Goal: Register for event/course

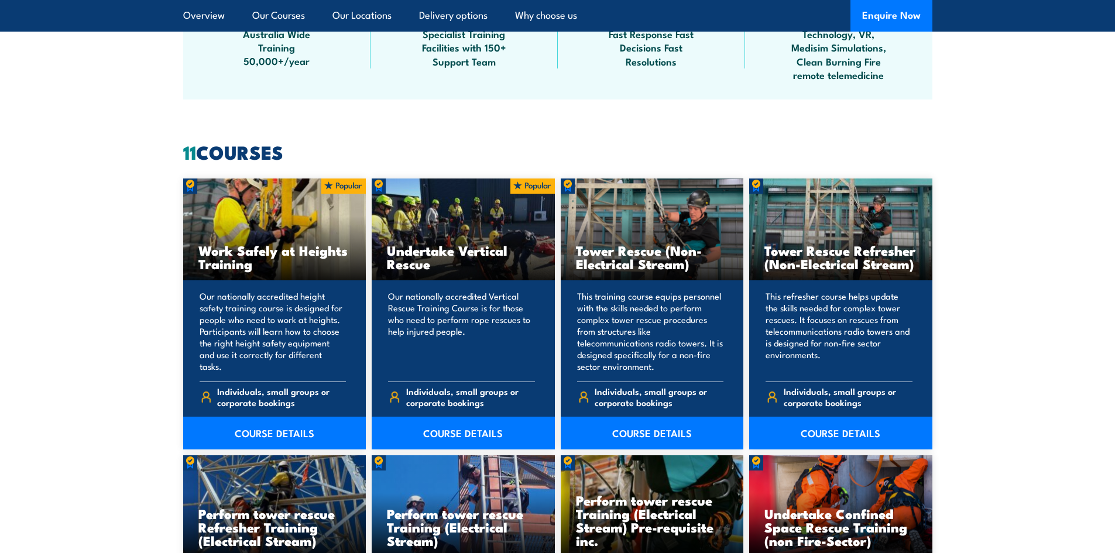
scroll to position [820, 0]
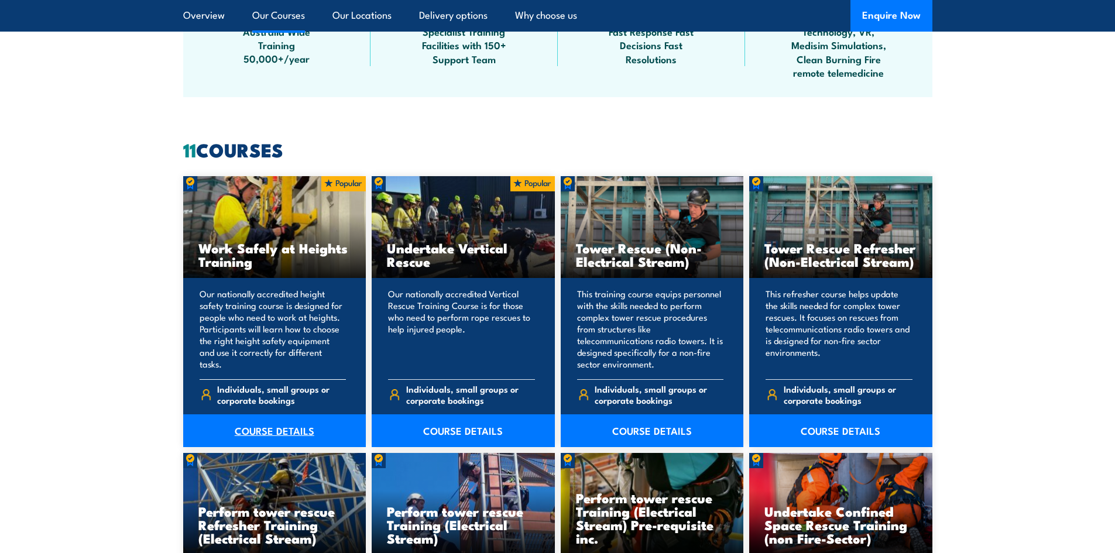
click at [259, 428] on link "COURSE DETAILS" at bounding box center [274, 430] width 183 height 33
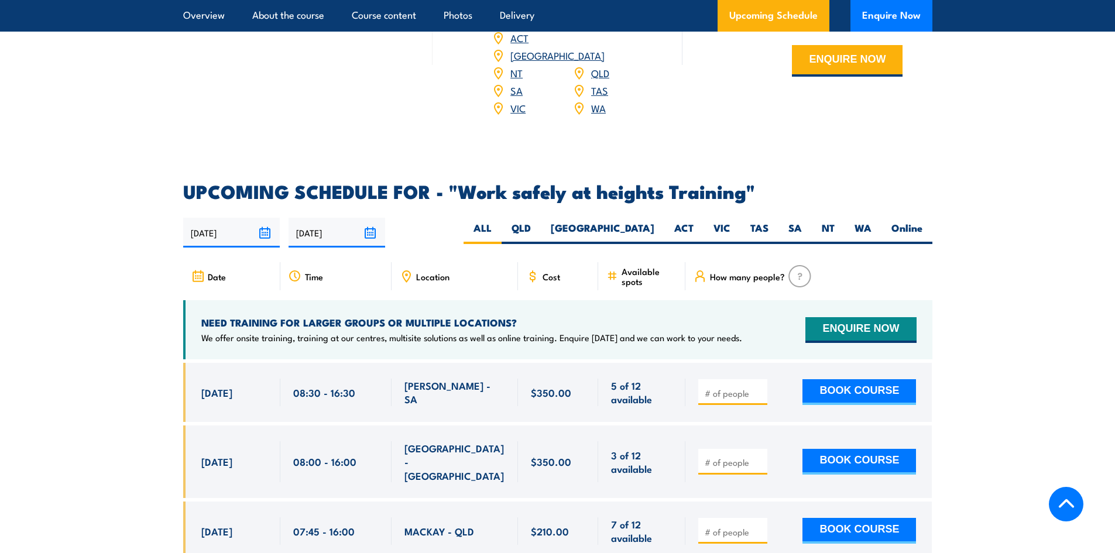
scroll to position [1756, 0]
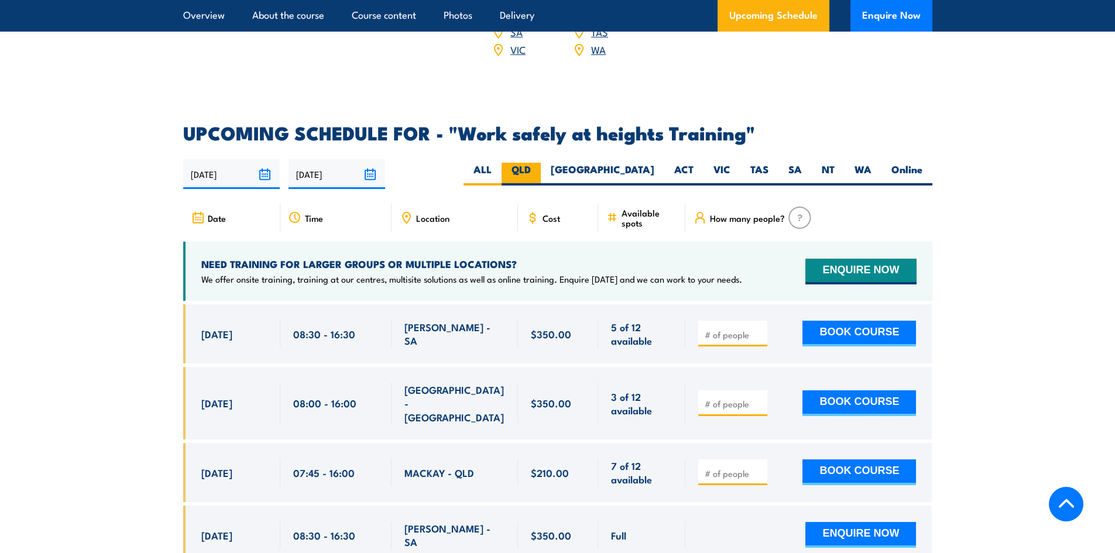
click at [541, 163] on label "QLD" at bounding box center [521, 174] width 39 height 23
click at [539, 163] on input "QLD" at bounding box center [535, 167] width 8 height 8
radio input "true"
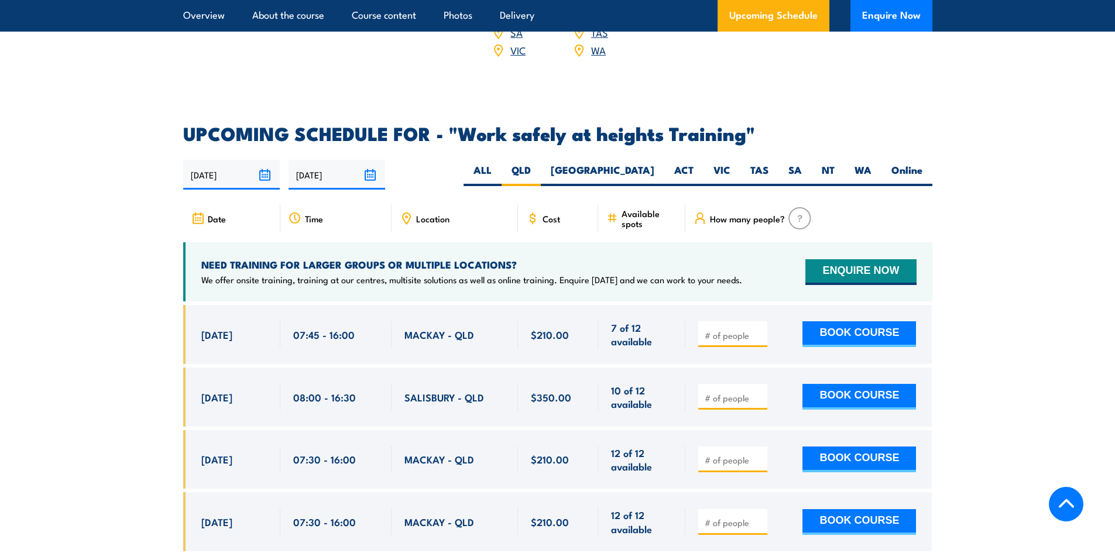
scroll to position [1746, 0]
